Goal: Transaction & Acquisition: Purchase product/service

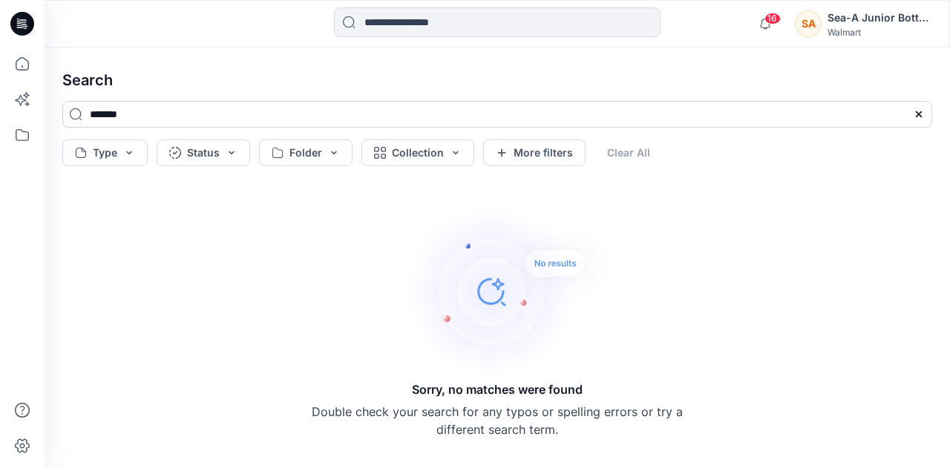
click at [74, 109] on input "*******" at bounding box center [497, 114] width 870 height 27
click at [74, 111] on input "*******" at bounding box center [497, 114] width 870 height 27
click at [164, 125] on input "*******" at bounding box center [497, 114] width 870 height 27
click at [139, 113] on input "*******" at bounding box center [497, 114] width 870 height 27
click at [573, 27] on input at bounding box center [497, 22] width 327 height 30
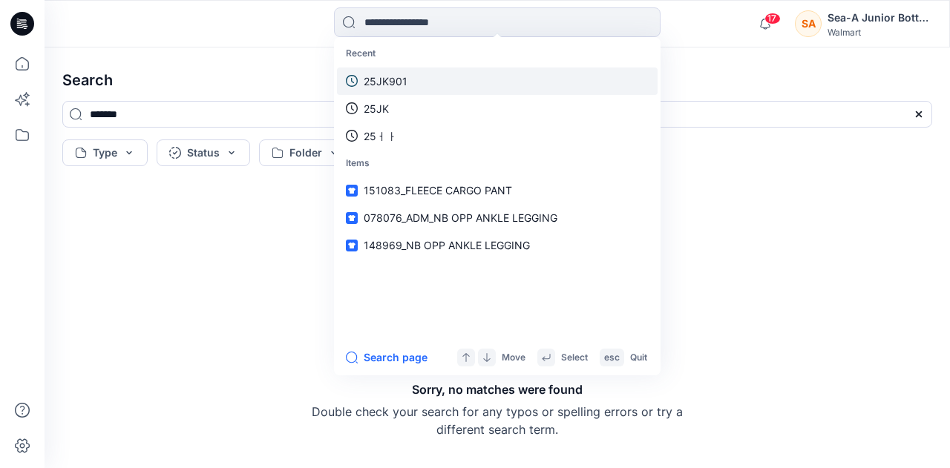
click at [445, 81] on link "25JK901" at bounding box center [497, 81] width 321 height 27
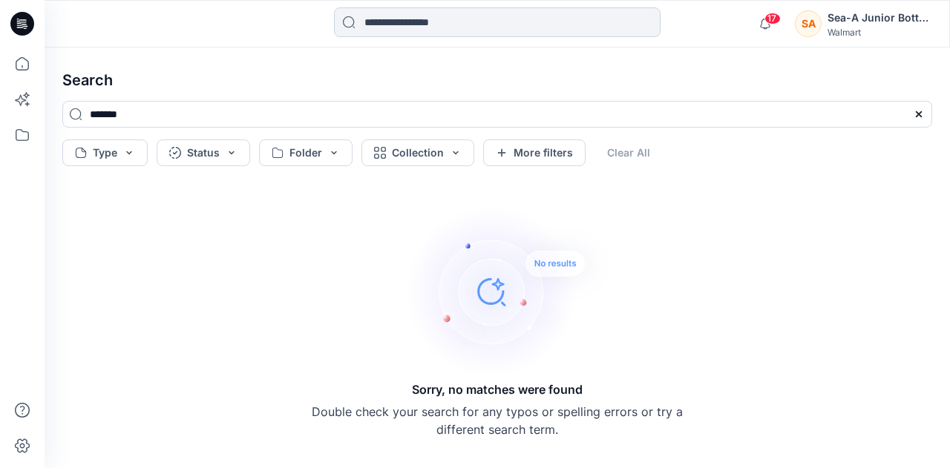
click at [404, 22] on input at bounding box center [497, 22] width 327 height 30
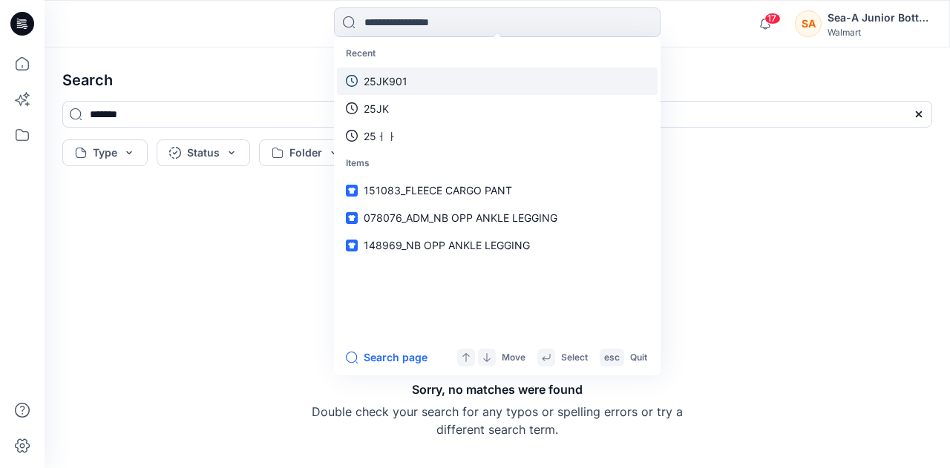
click at [408, 75] on link "25JK901" at bounding box center [497, 81] width 321 height 27
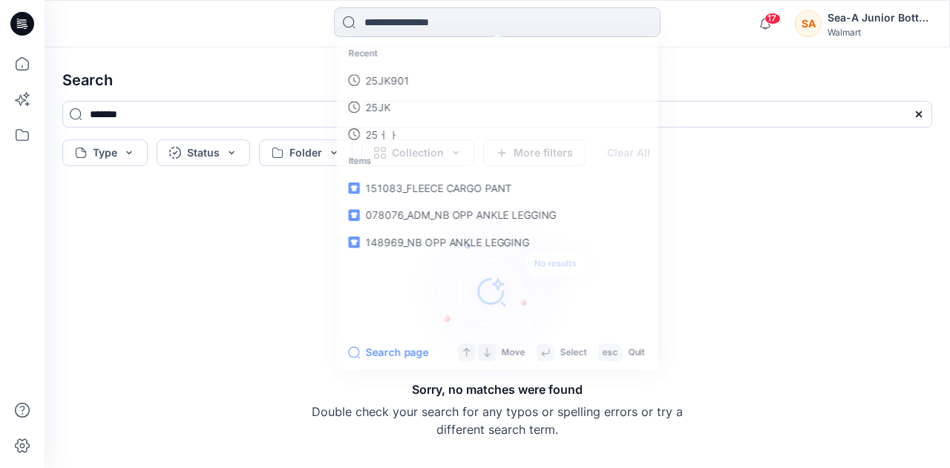
click at [564, 27] on input at bounding box center [497, 22] width 327 height 30
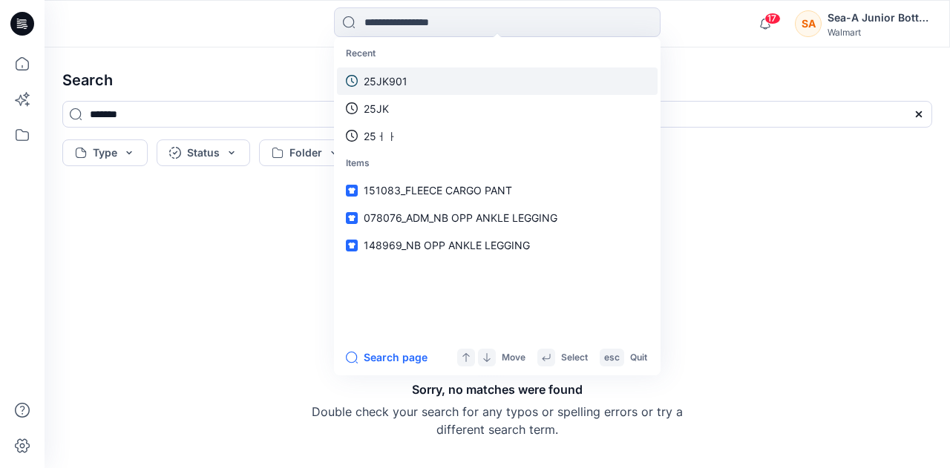
click at [376, 81] on p "25JK901" at bounding box center [386, 81] width 44 height 16
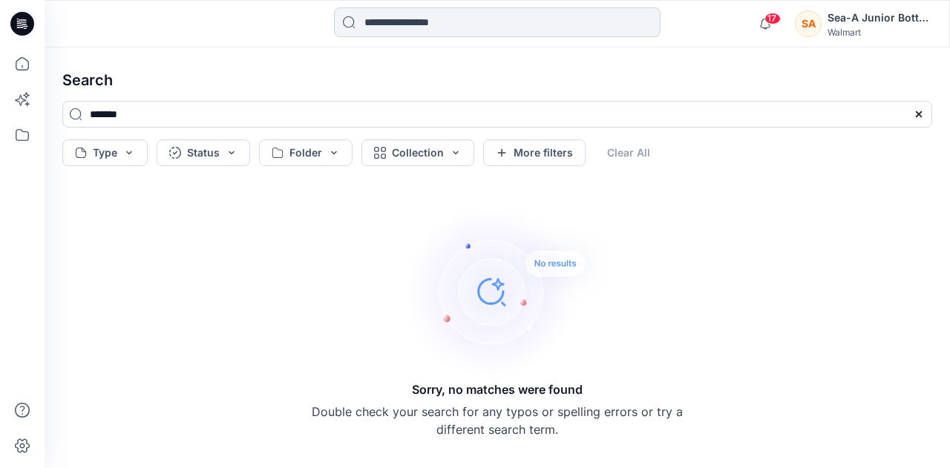
click at [387, 13] on input at bounding box center [497, 22] width 327 height 30
click at [77, 79] on h4 "Search" at bounding box center [497, 80] width 894 height 42
click at [25, 59] on icon at bounding box center [22, 64] width 33 height 33
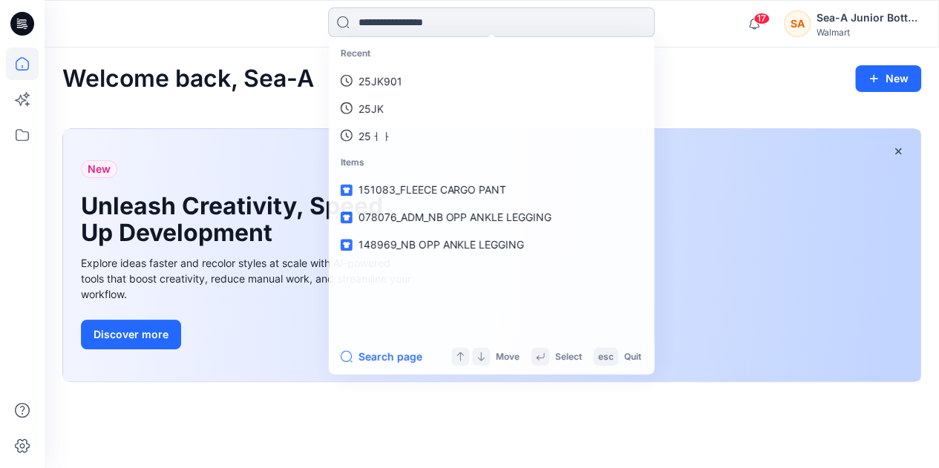
click at [505, 30] on input at bounding box center [491, 22] width 327 height 30
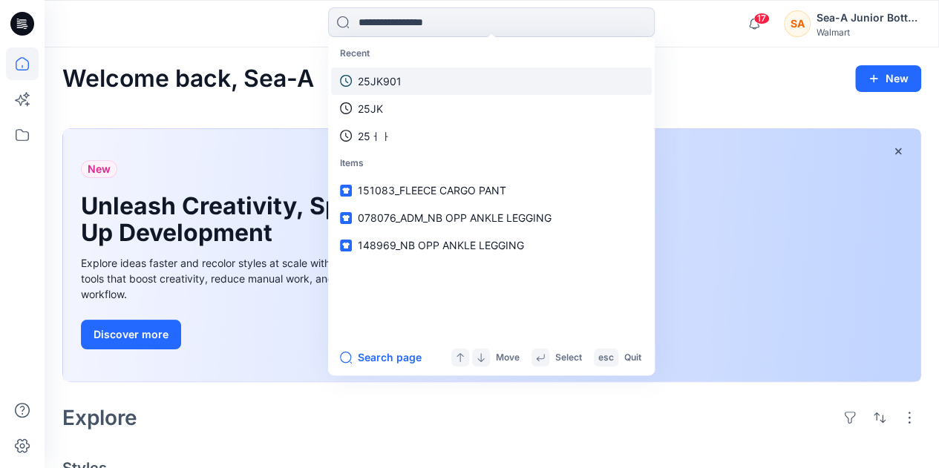
click at [390, 75] on p "25JK901" at bounding box center [380, 81] width 44 height 16
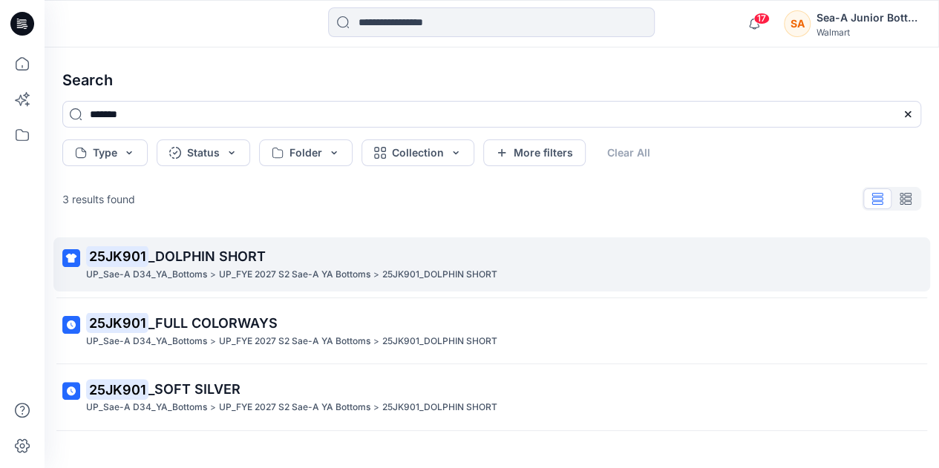
click at [208, 263] on span "_DOLPHIN SHORT" at bounding box center [206, 257] width 117 height 16
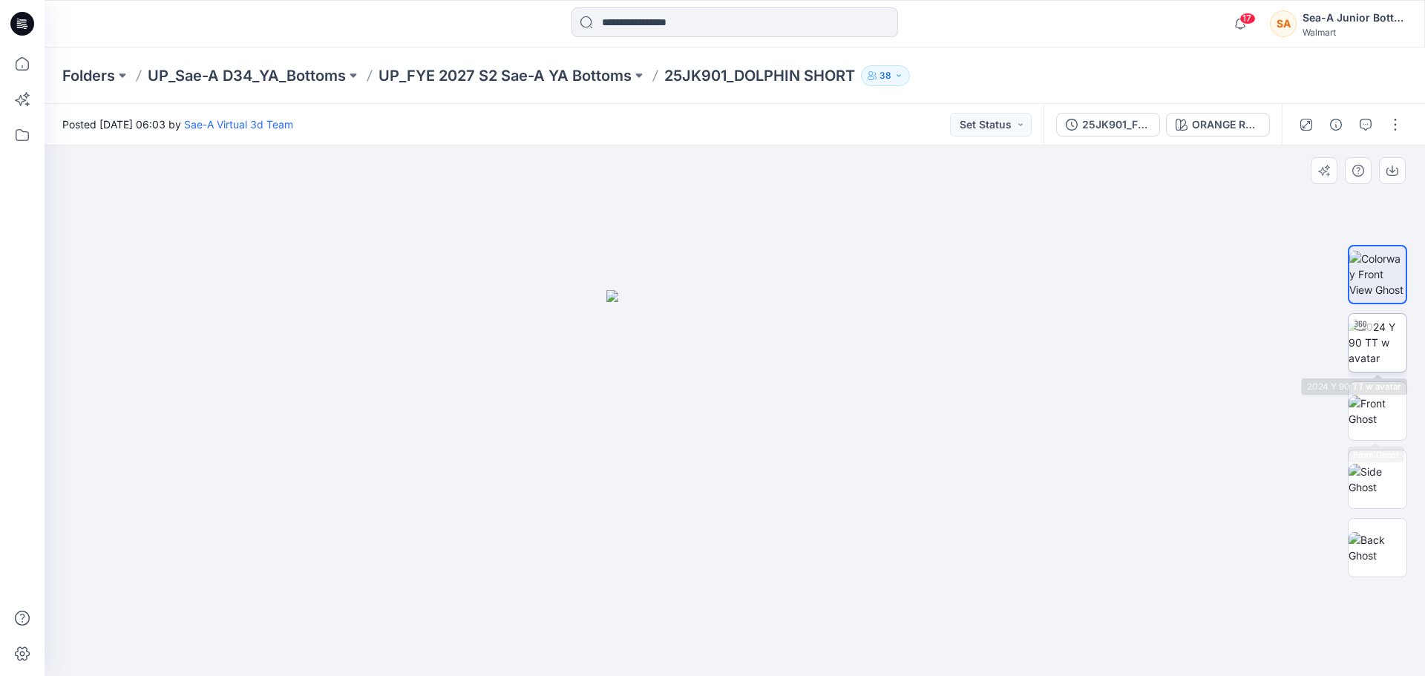
click at [949, 347] on img at bounding box center [1378, 342] width 58 height 47
drag, startPoint x: 774, startPoint y: 566, endPoint x: 673, endPoint y: 570, distance: 101.0
click at [673, 468] on div at bounding box center [735, 411] width 1381 height 531
drag, startPoint x: 828, startPoint y: 510, endPoint x: 746, endPoint y: 514, distance: 82.5
click at [746, 468] on div at bounding box center [735, 411] width 1381 height 531
